Goal: Feedback & Contribution: Leave review/rating

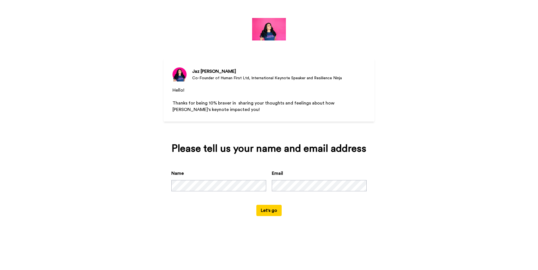
click at [265, 210] on button "Let's go" at bounding box center [268, 210] width 25 height 11
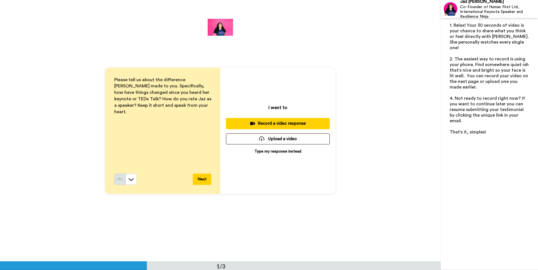
click at [291, 150] on p "Type my response instead" at bounding box center [277, 152] width 47 height 6
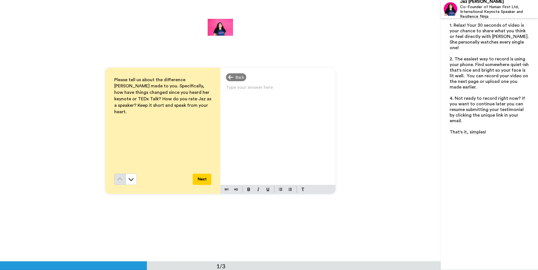
click at [241, 89] on p "Type your answer here ﻿" at bounding box center [278, 90] width 104 height 8
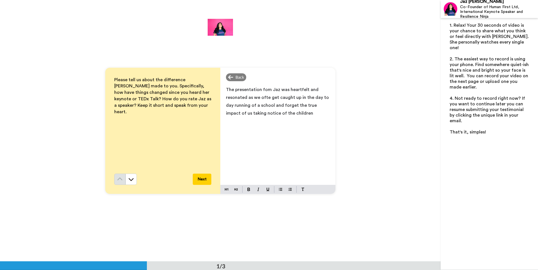
click at [265, 98] on span "The presentation fom Jaz was heartfelt and resonated as we ofte get caught up i…" at bounding box center [278, 101] width 104 height 28
click at [286, 89] on span "The presentation fom Jaz was heartfelt and resonated as we often get caught up …" at bounding box center [276, 101] width 101 height 28
click at [262, 113] on span "The presentation fom Jaz was firstly very brave but also heartfelt and resonate…" at bounding box center [278, 105] width 104 height 36
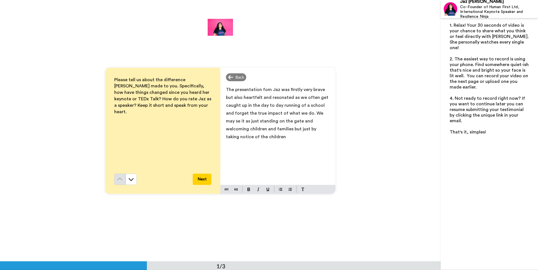
click at [326, 128] on p "The presentation fom Jaz was firstly very brave but also heartfelt and resonate…" at bounding box center [278, 113] width 104 height 55
click at [308, 113] on span "The presentation fom Jaz was firstly very brave but also heartfelt and resonate…" at bounding box center [277, 117] width 103 height 60
click at [240, 137] on span "The presentation fom Jaz was firstly very brave but also heartfelt and resonate…" at bounding box center [277, 117] width 103 height 60
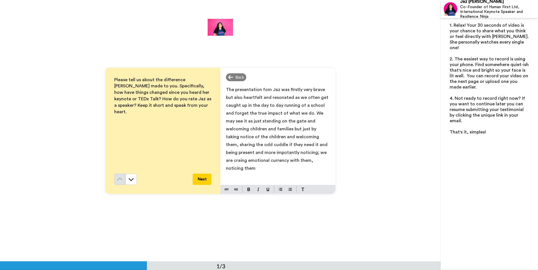
click at [285, 154] on span "The presentation fom Jaz was firstly very brave but also heartfelt and resonate…" at bounding box center [277, 128] width 103 height 83
click at [290, 154] on span "The presentation fom Jaz was firstly very brave but also heartfelt and resonate…" at bounding box center [277, 128] width 103 height 83
click at [297, 161] on p "The presentation fom Jaz was firstly very brave but also heartfelt and resonate…" at bounding box center [278, 129] width 104 height 87
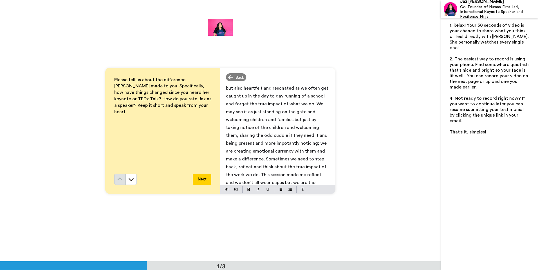
scroll to position [17, 0]
click at [327, 168] on div "The presentation fom Jaz was firstly very brave but also heartfelt and resonate…" at bounding box center [277, 135] width 115 height 102
click at [300, 174] on span "The presentation fom Jaz was firstly very brave but also heartfelt and resonate…" at bounding box center [277, 127] width 103 height 115
click at [281, 183] on p "The presentation fom Jaz was firstly very brave but also heartfelt and resonate…" at bounding box center [278, 128] width 104 height 118
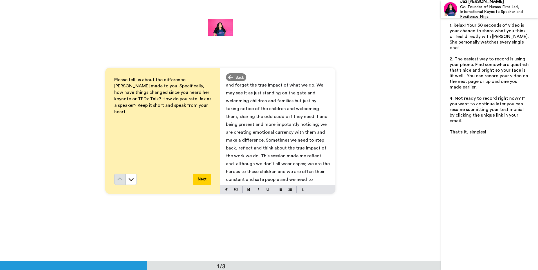
click at [283, 116] on span "The presentation fom Jaz was firstly very brave but also heartfelt and resonate…" at bounding box center [278, 124] width 105 height 130
click at [309, 124] on span "The presentation fom Jaz was firstly very brave but also heartfelt and resonate…" at bounding box center [277, 112] width 103 height 138
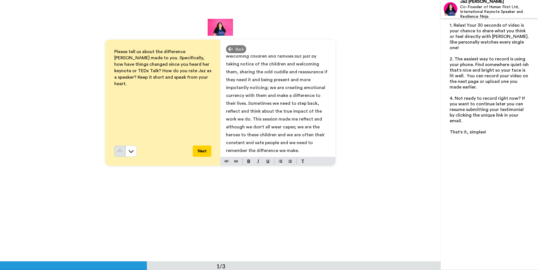
scroll to position [56, 0]
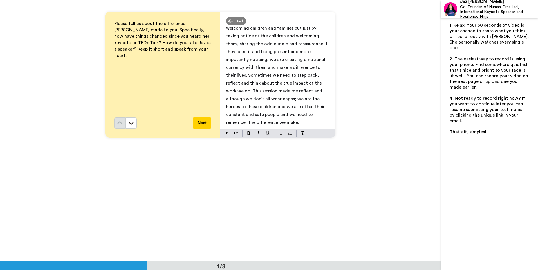
drag, startPoint x: 195, startPoint y: 123, endPoint x: 198, endPoint y: 123, distance: 3.4
click at [196, 123] on button "Next" at bounding box center [202, 123] width 19 height 11
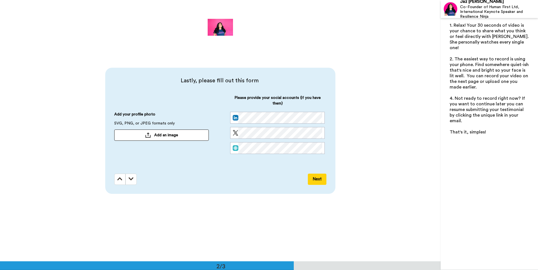
scroll to position [262, 0]
click at [312, 181] on button "Next" at bounding box center [317, 178] width 19 height 11
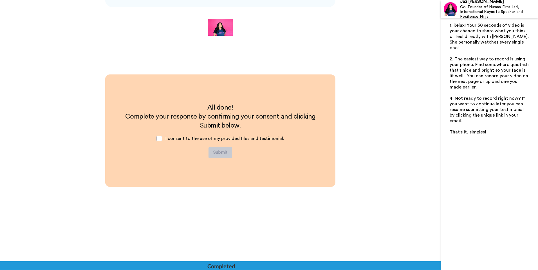
scroll to position [449, 0]
click at [160, 139] on span at bounding box center [159, 139] width 6 height 6
click at [220, 150] on button "Submit" at bounding box center [220, 152] width 24 height 11
